Goal: Transaction & Acquisition: Subscribe to service/newsletter

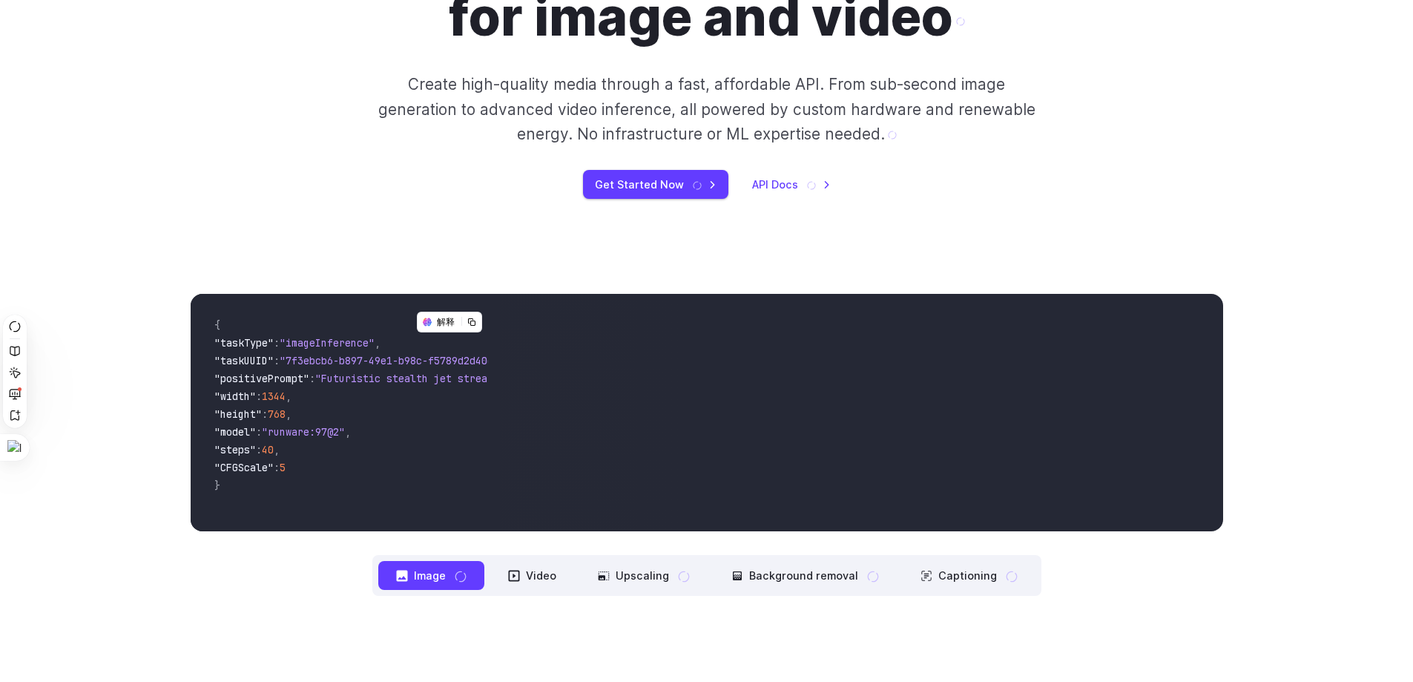
scroll to position [511, 0]
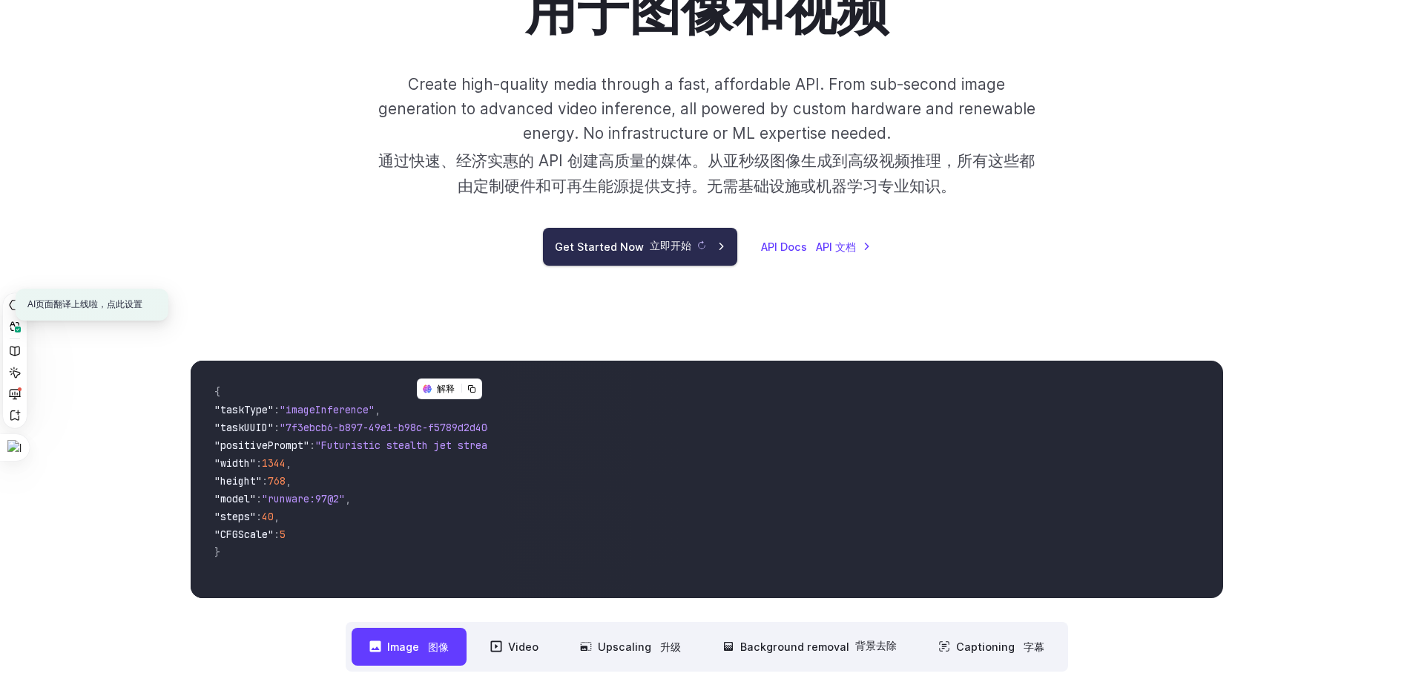
click at [698, 249] on icon at bounding box center [701, 245] width 7 height 8
click at [599, 246] on link "Get Started Now 立即开始" at bounding box center [640, 247] width 194 height 38
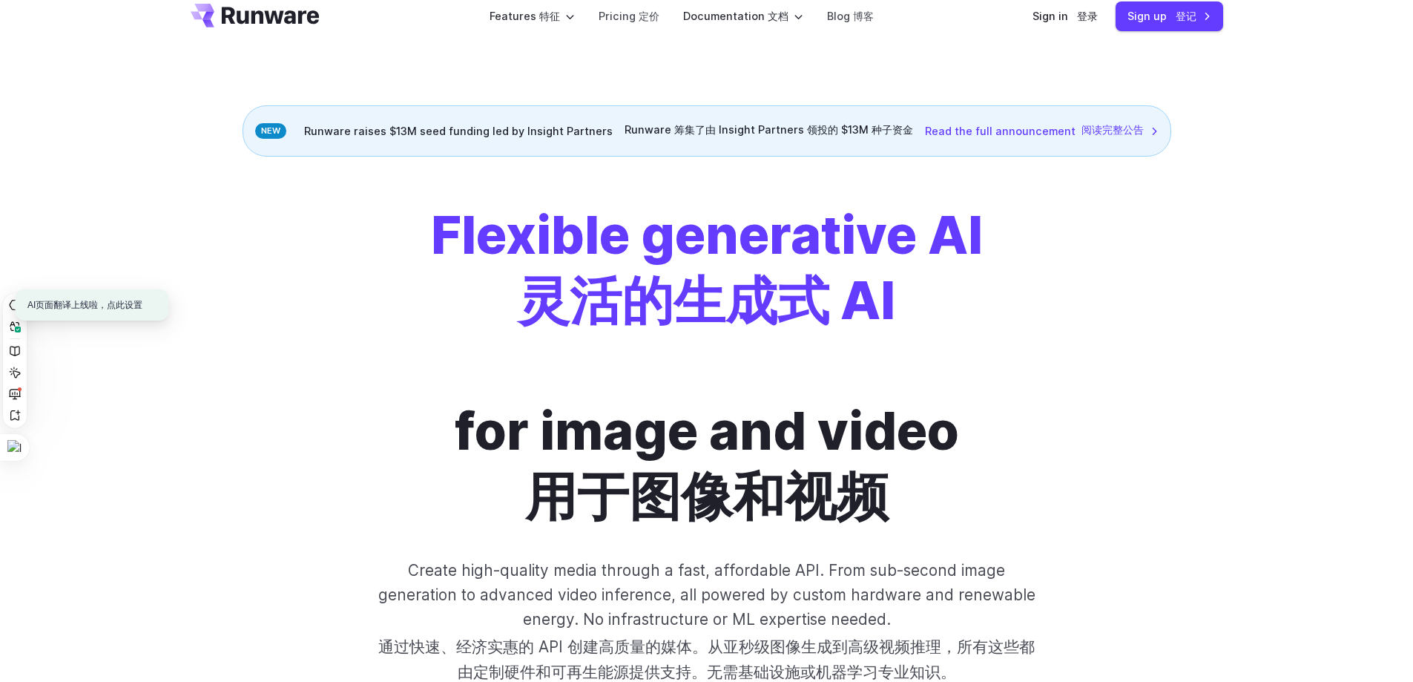
scroll to position [0, 0]
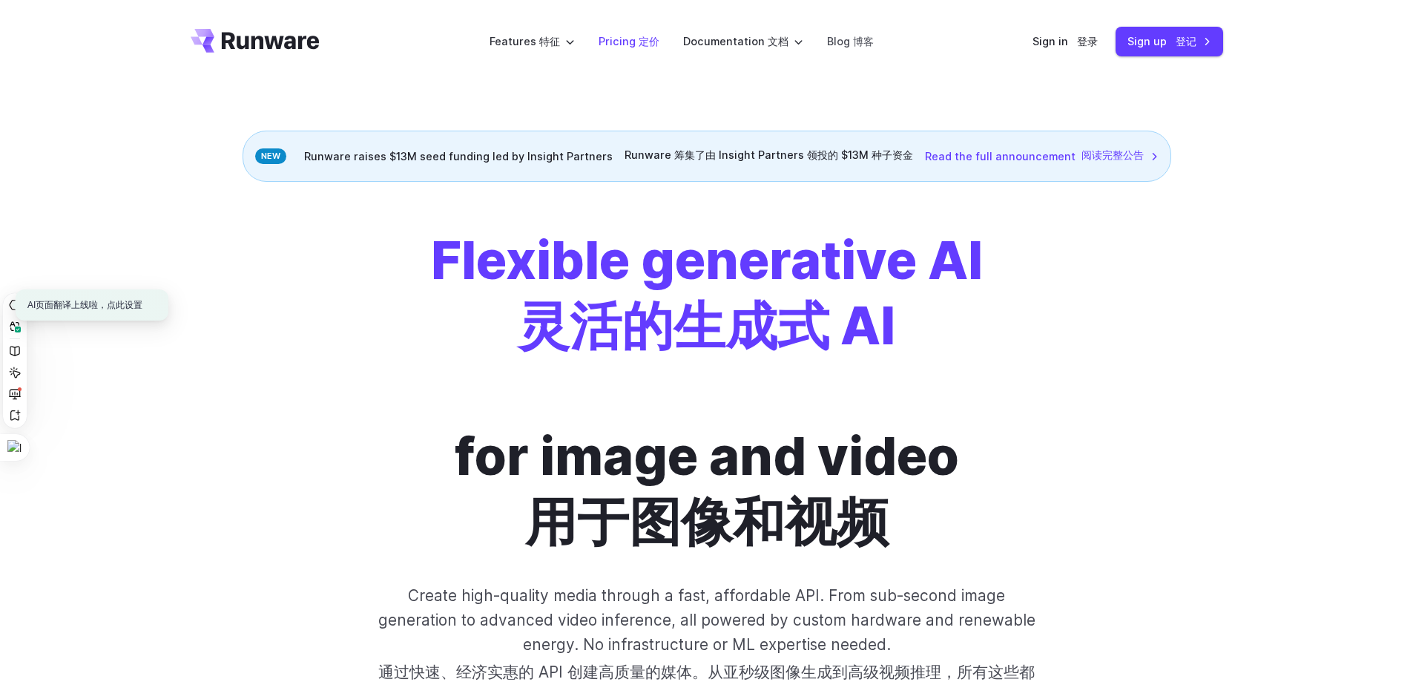
click at [657, 49] on link "Pricing 定价" at bounding box center [629, 41] width 61 height 17
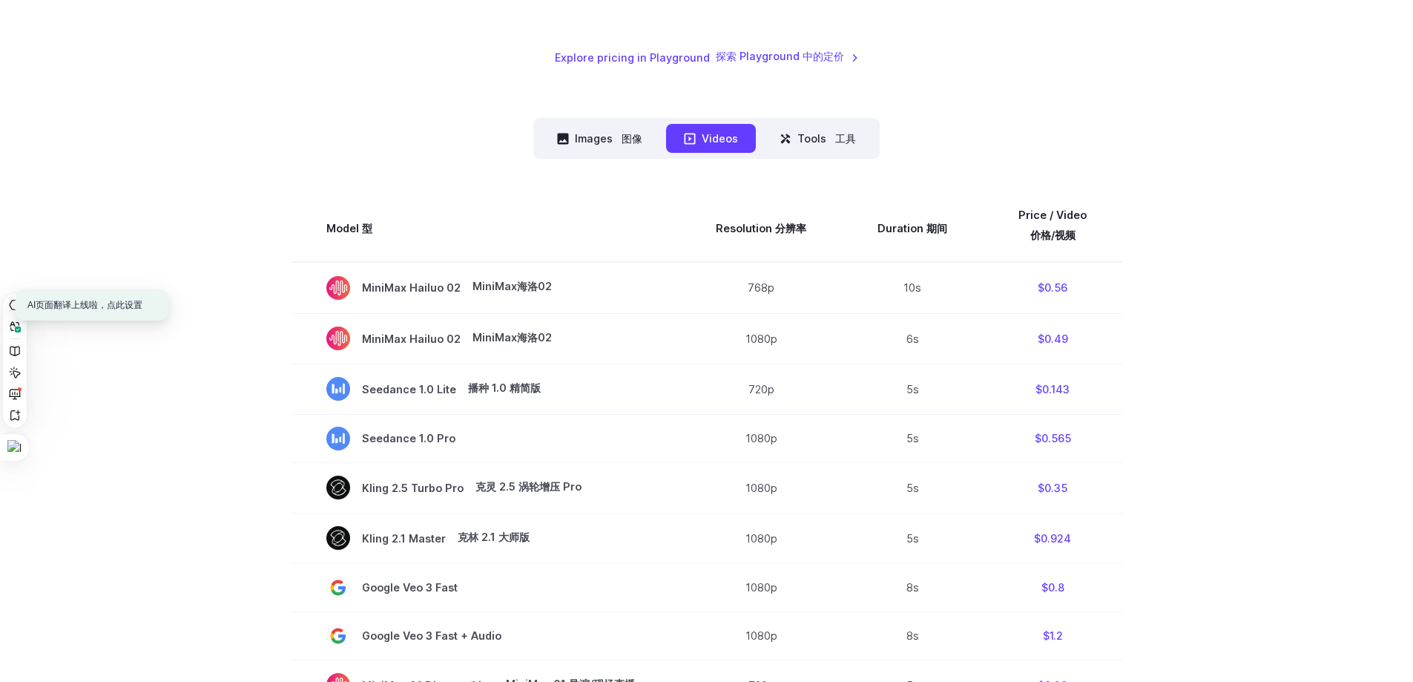
scroll to position [220, 0]
